Goal: Information Seeking & Learning: Learn about a topic

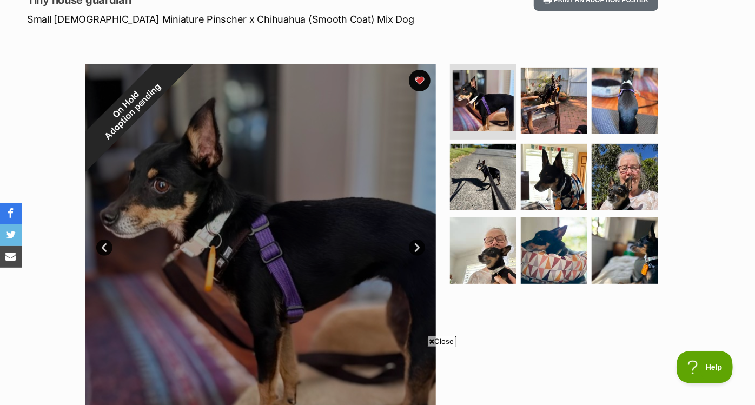
scroll to position [161, 0]
click at [417, 242] on link "Next" at bounding box center [417, 247] width 16 height 16
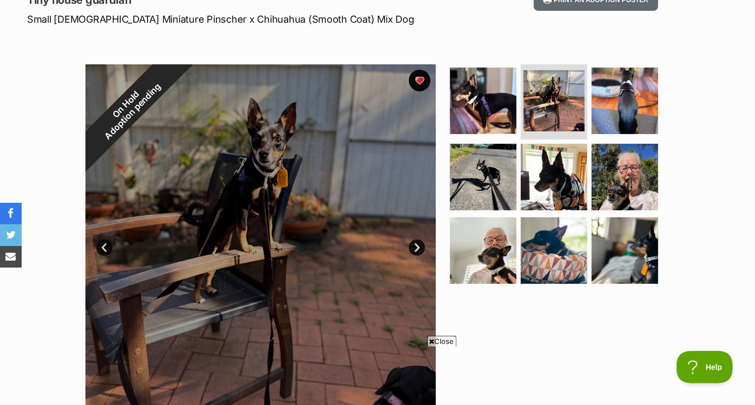
click at [417, 242] on link "Next" at bounding box center [417, 247] width 16 height 16
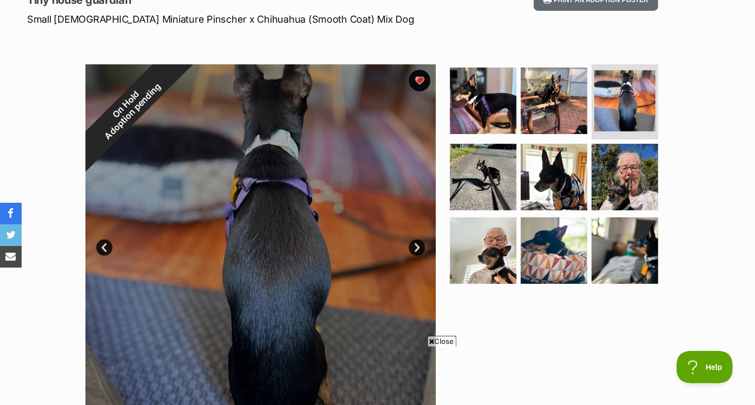
click at [417, 242] on link "Next" at bounding box center [417, 247] width 16 height 16
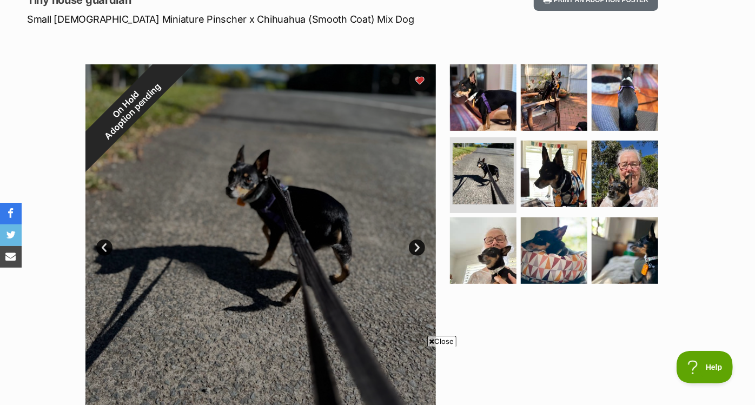
click at [417, 242] on link "Next" at bounding box center [417, 247] width 16 height 16
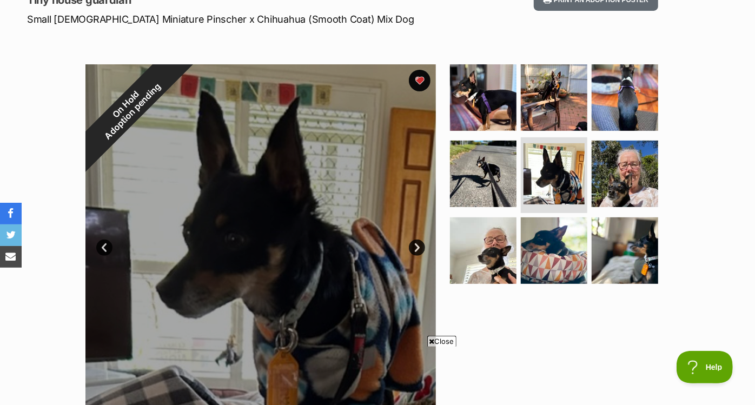
click at [417, 242] on link "Next" at bounding box center [417, 247] width 16 height 16
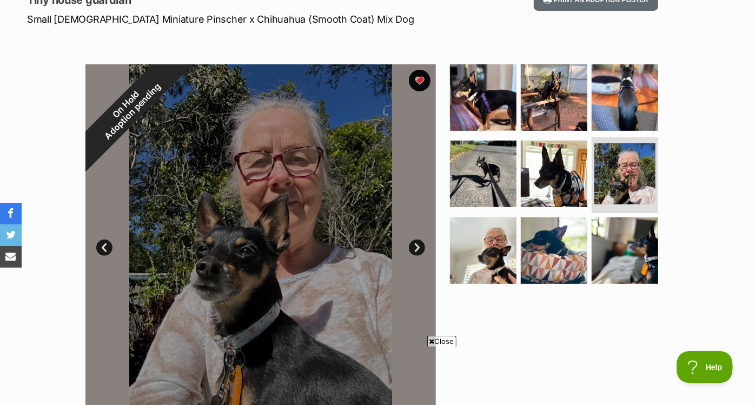
click at [417, 242] on link "Next" at bounding box center [417, 247] width 16 height 16
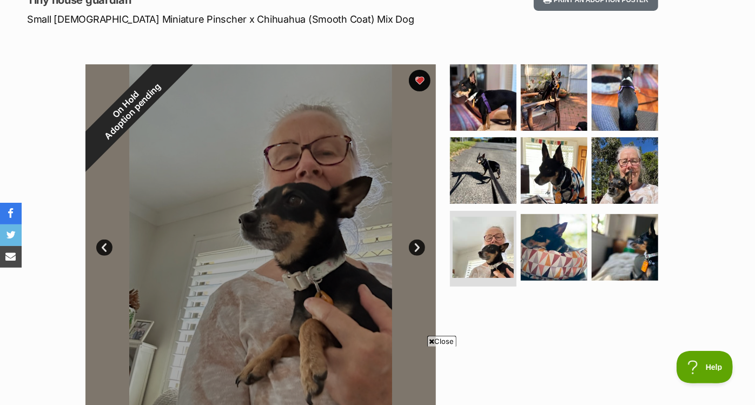
click at [417, 242] on link "Next" at bounding box center [417, 247] width 16 height 16
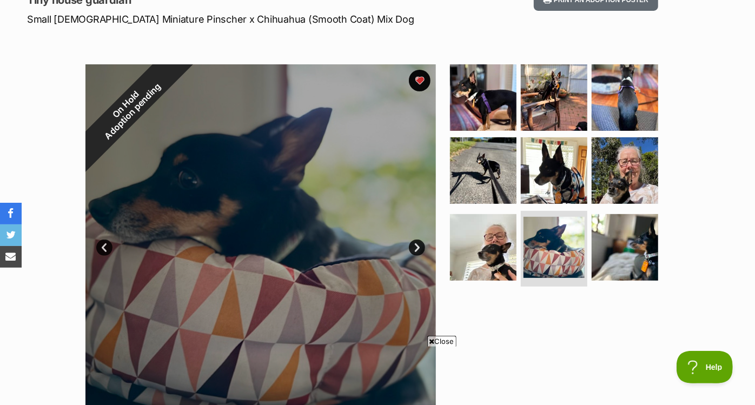
click at [417, 242] on link "Next" at bounding box center [417, 247] width 16 height 16
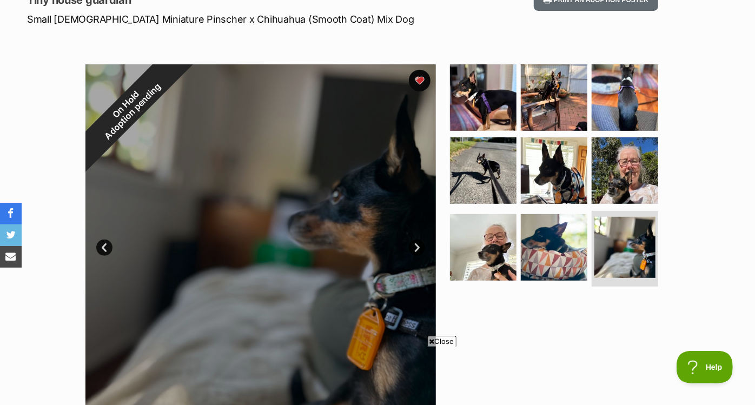
click at [417, 242] on link "Next" at bounding box center [417, 247] width 16 height 16
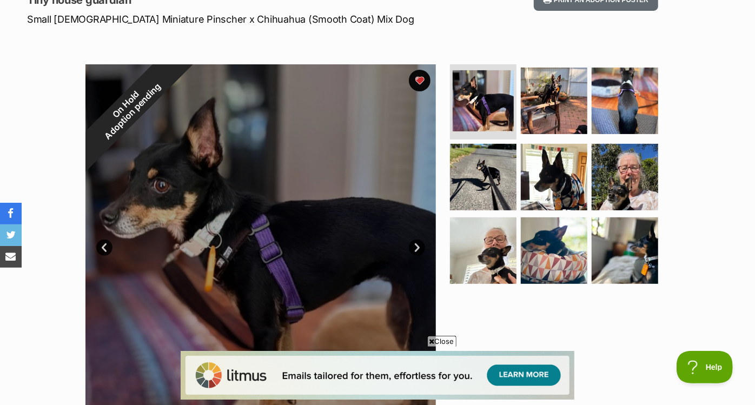
scroll to position [0, 0]
